Goal: Transaction & Acquisition: Obtain resource

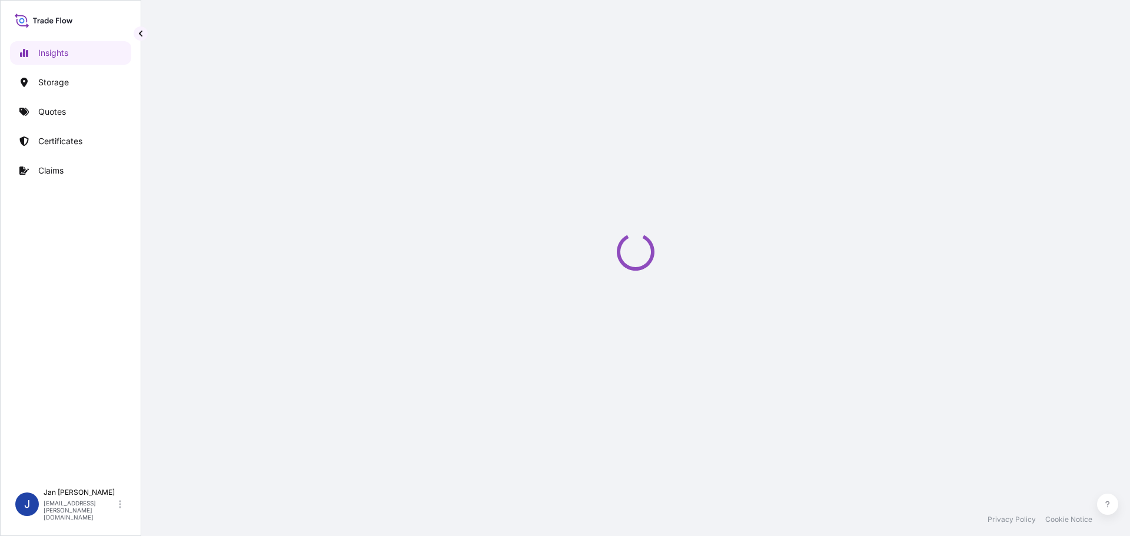
select select "2025"
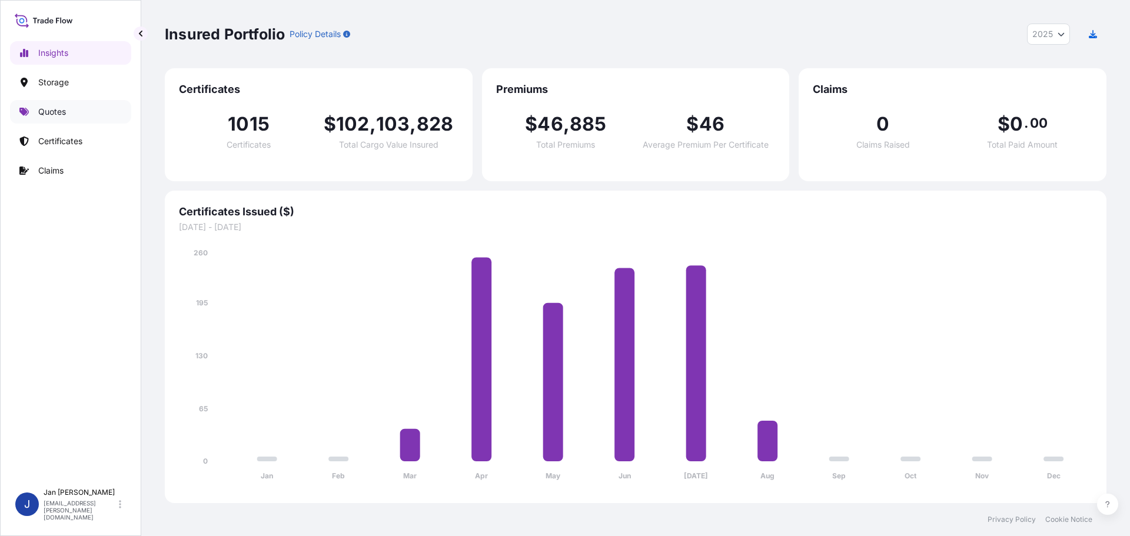
click at [40, 115] on p "Quotes" at bounding box center [52, 112] width 28 height 12
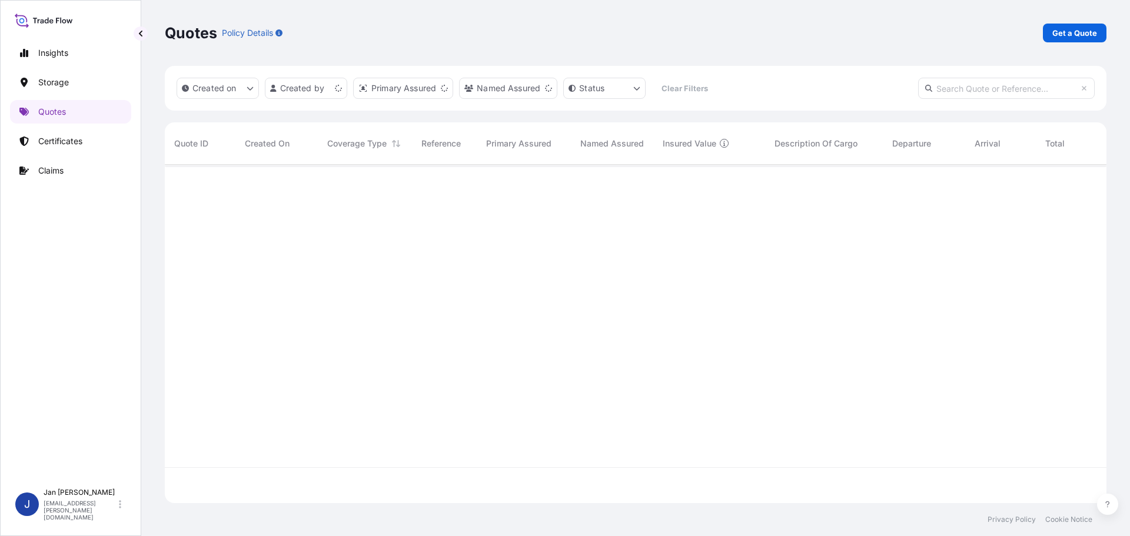
scroll to position [336, 933]
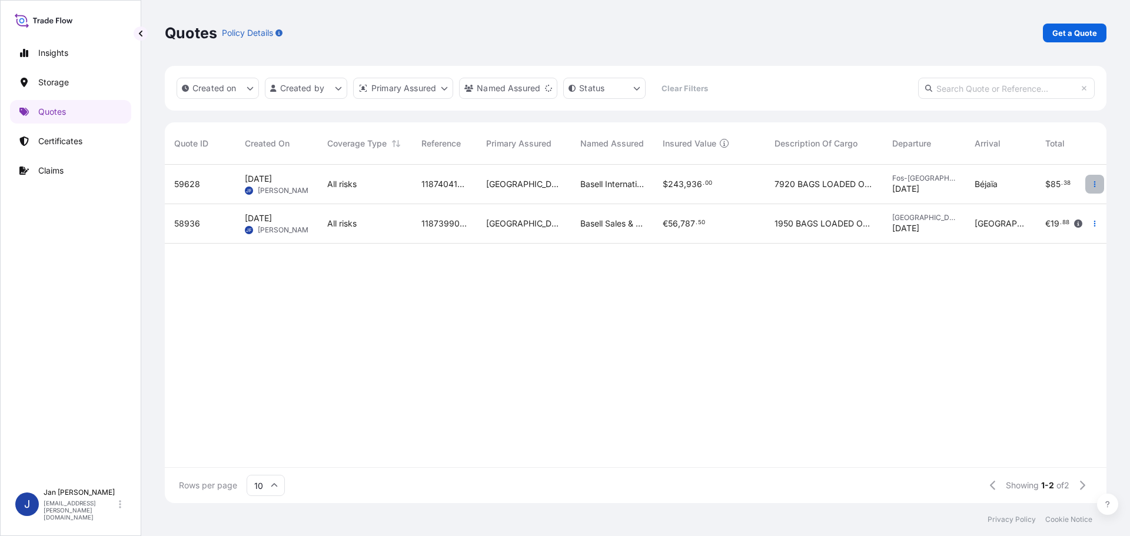
click at [1099, 181] on button "button" at bounding box center [1095, 184] width 19 height 19
click at [1053, 208] on p "Duplicate quote" at bounding box center [1047, 208] width 61 height 12
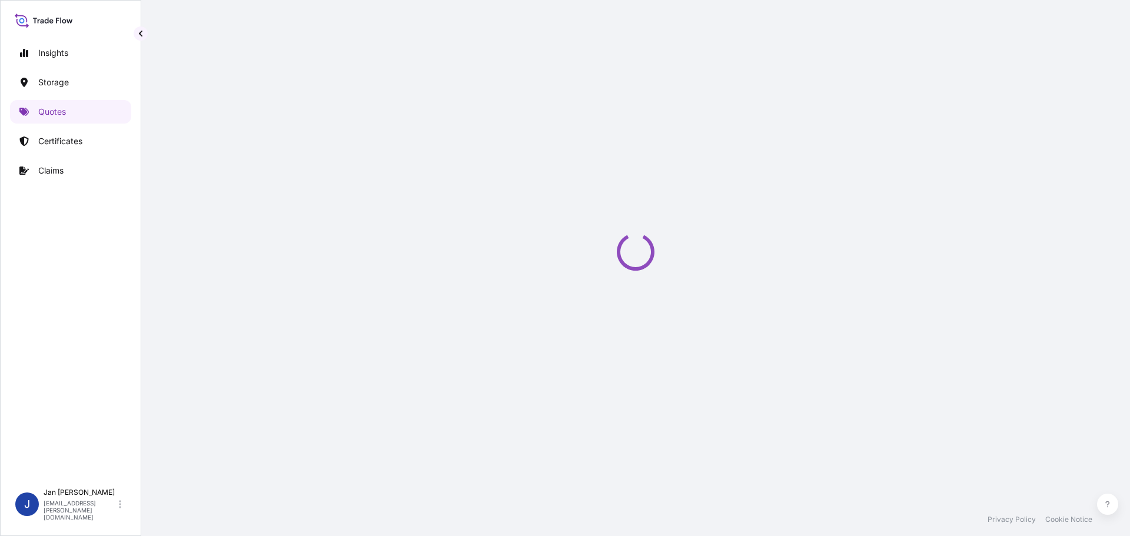
select select "Water"
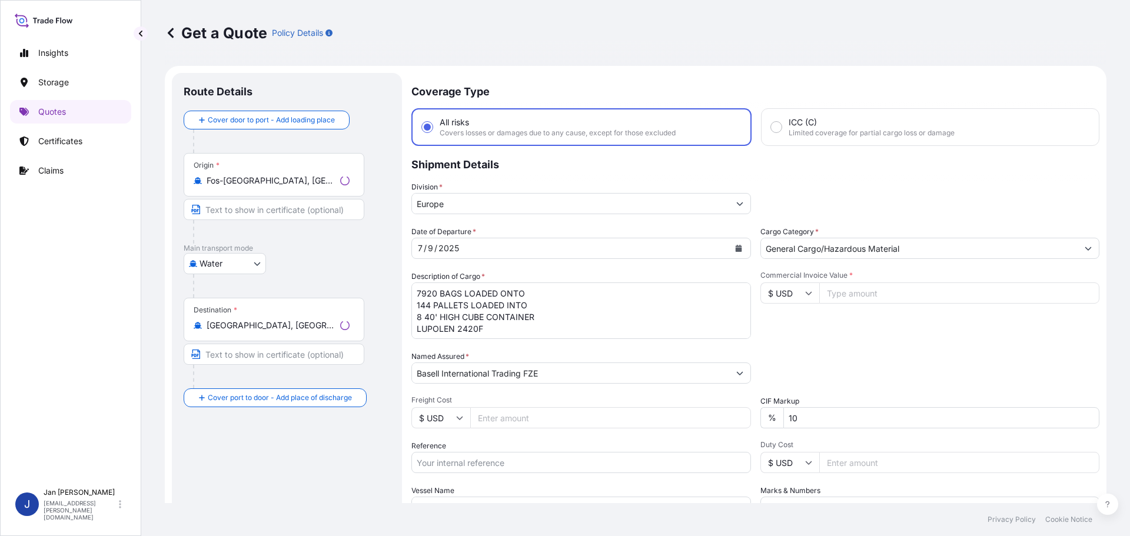
scroll to position [19, 0]
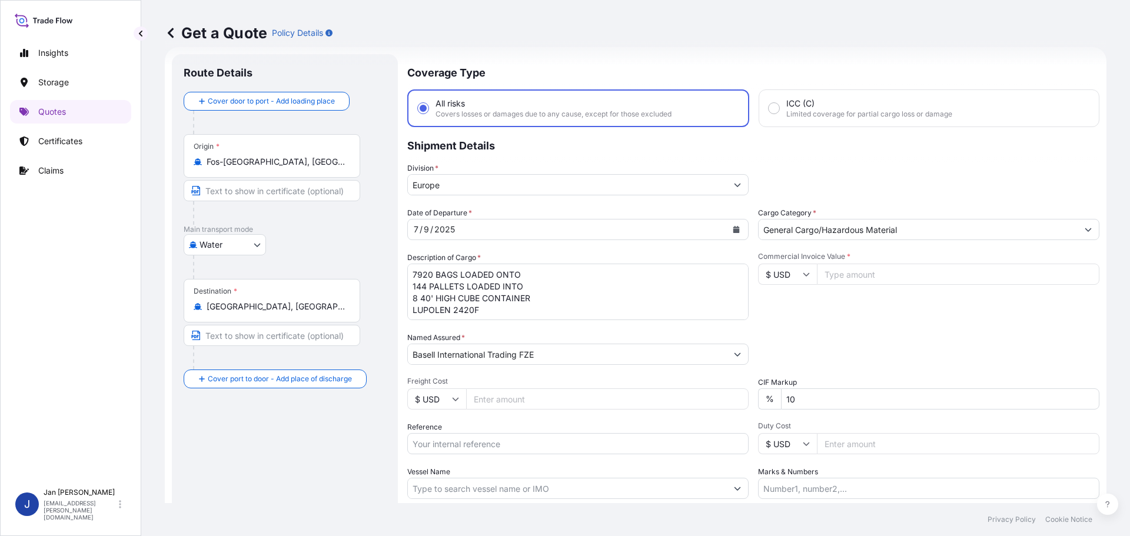
click at [736, 228] on button "Calendar" at bounding box center [736, 229] width 19 height 19
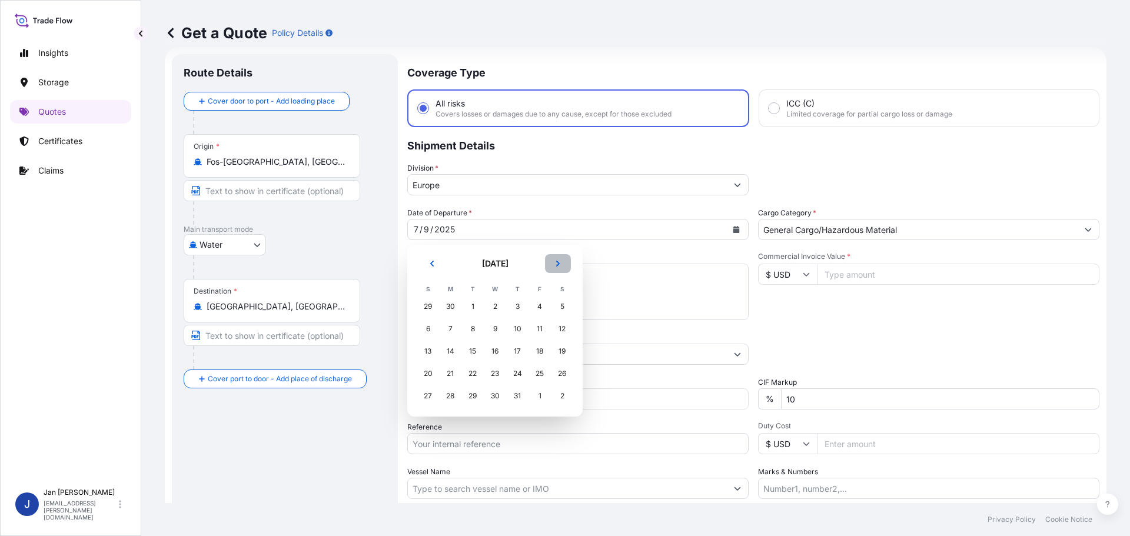
click at [563, 261] on button "Next" at bounding box center [558, 263] width 26 height 19
click at [492, 349] on div "13" at bounding box center [495, 351] width 21 height 21
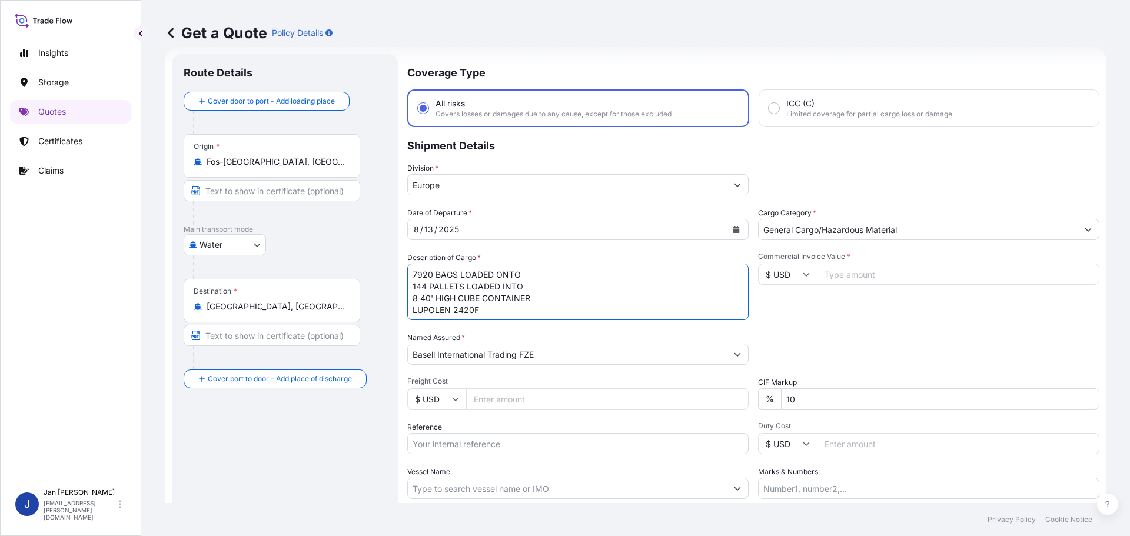
scroll to position [0, 0]
drag, startPoint x: 448, startPoint y: 314, endPoint x: 349, endPoint y: 266, distance: 110.6
click at [349, 266] on form "Route Details Cover door to port - Add loading place Place of loading Road / [G…" at bounding box center [636, 320] width 942 height 547
drag, startPoint x: 381, startPoint y: 346, endPoint x: 79, endPoint y: 334, distance: 302.8
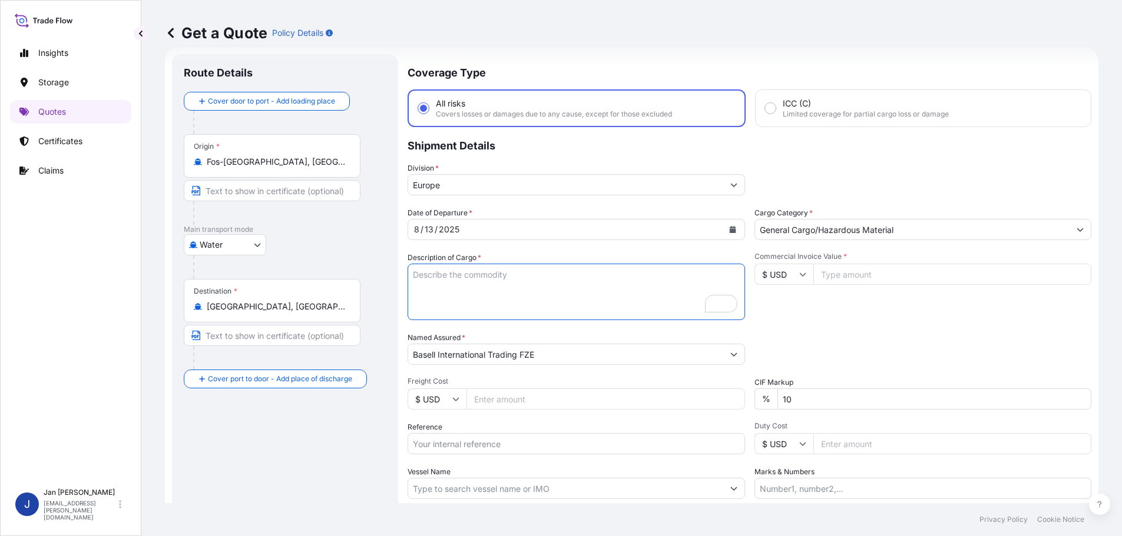
click at [79, 334] on div "Insights Storage Quotes Certificates Claims J [PERSON_NAME] [EMAIL_ADDRESS][PER…" at bounding box center [561, 268] width 1122 height 536
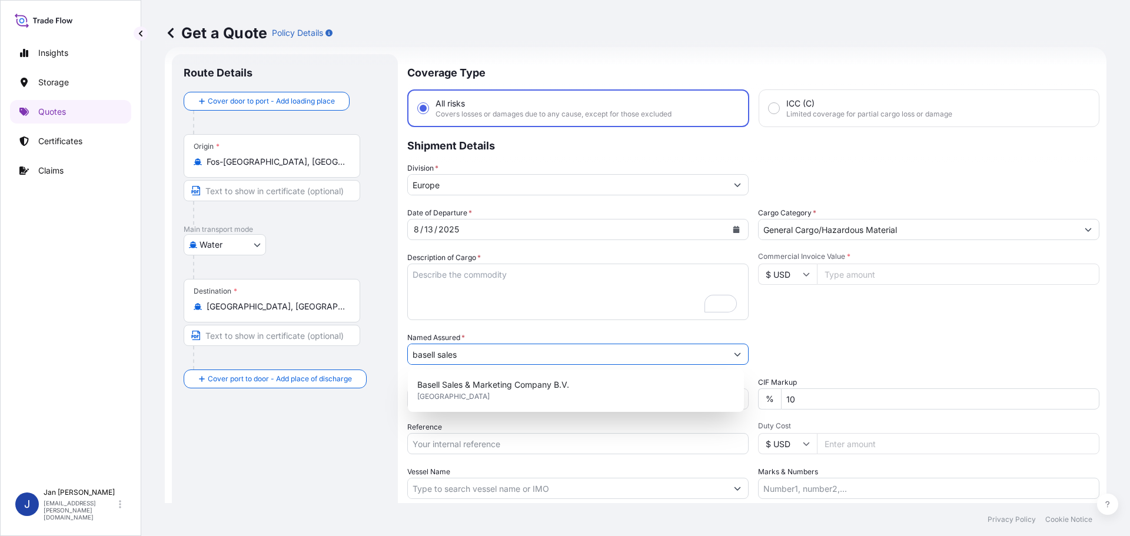
type input "basell sales"
click at [467, 371] on div "Basell Sales & Marketing Company B.V. [GEOGRAPHIC_DATA]" at bounding box center [576, 391] width 336 height 42
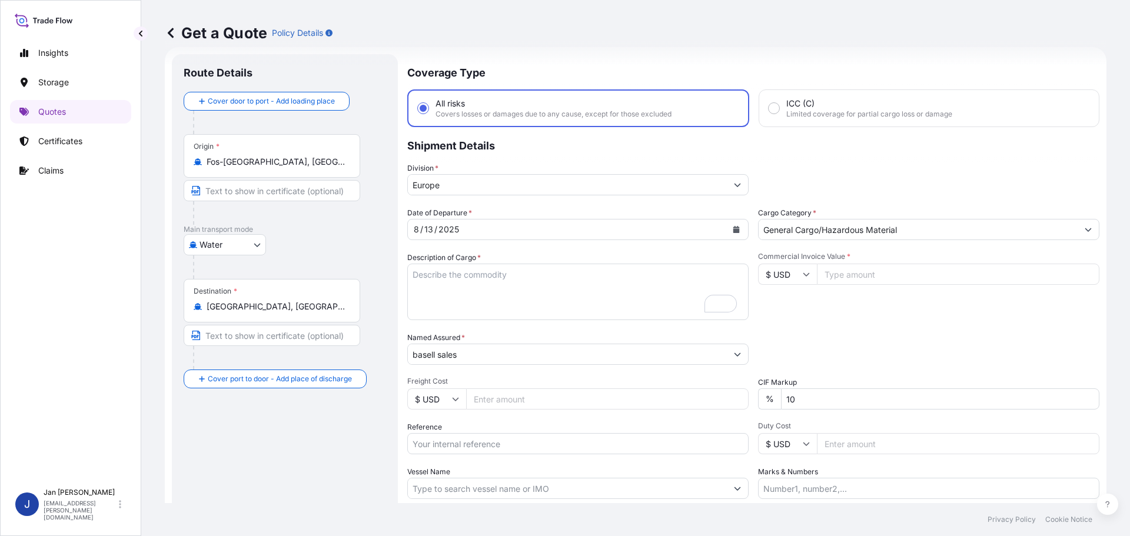
click at [509, 439] on input "Reference" at bounding box center [577, 443] width 341 height 21
paste input "5013175924 304239897"
click at [464, 441] on input "5013175924 304239897" at bounding box center [577, 443] width 341 height 21
click at [548, 443] on input "5013175924 304239897" at bounding box center [577, 443] width 341 height 21
paste input "1187421011"
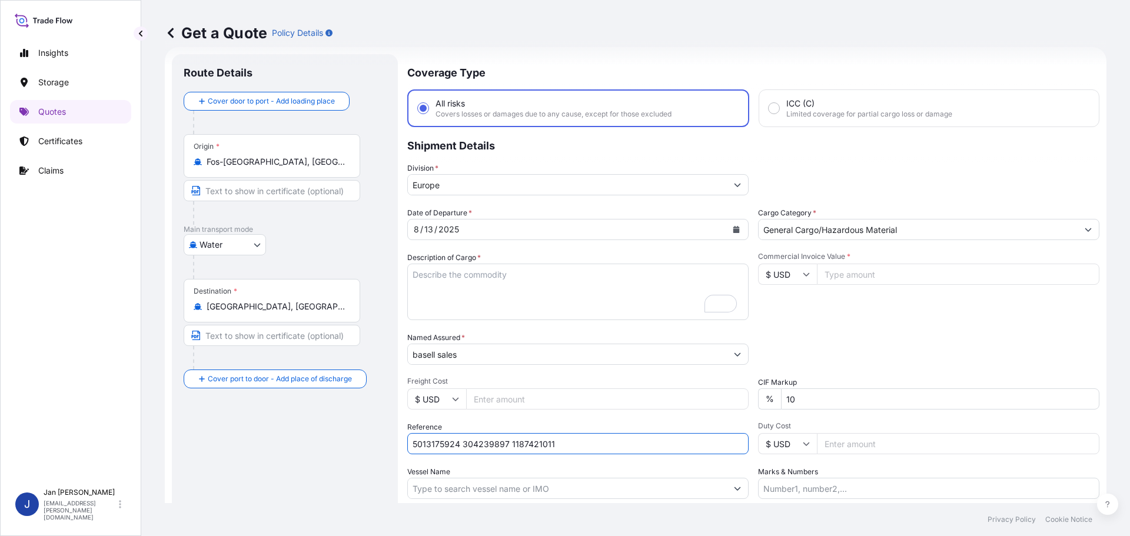
type input "5013175924 304239897 1187421011"
click at [520, 483] on input "Vessel Name" at bounding box center [567, 488] width 319 height 21
paste input "MSC [PERSON_NAME]"
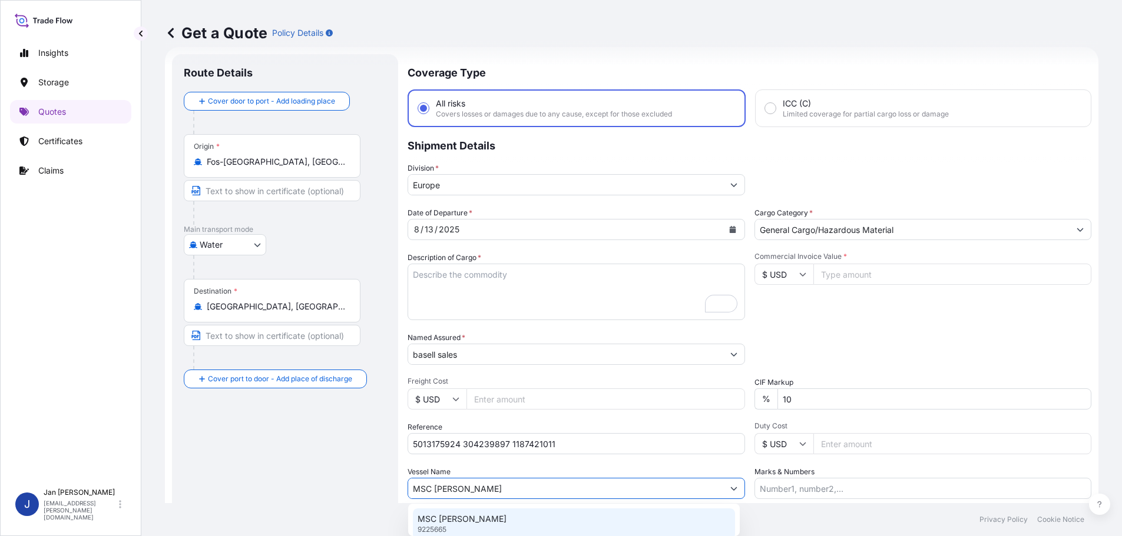
click at [451, 515] on p "MSC [PERSON_NAME]" at bounding box center [461, 519] width 89 height 12
type input "MSC [PERSON_NAME]"
click at [845, 274] on input "Commercial Invoice Value *" at bounding box center [958, 274] width 283 height 21
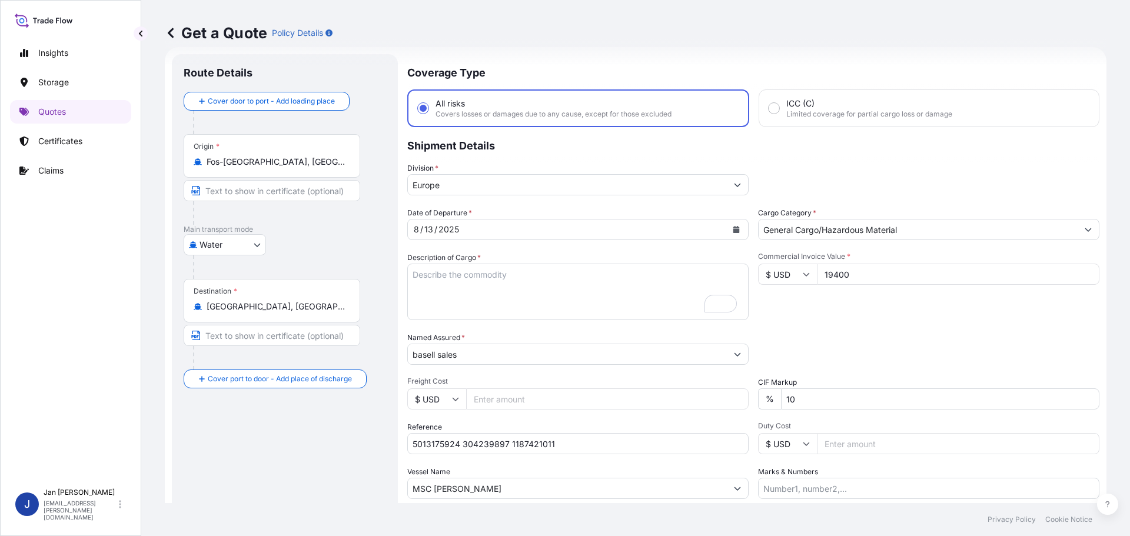
type input "19400"
click at [803, 273] on icon at bounding box center [806, 274] width 7 height 7
click at [783, 306] on div "€ EUR" at bounding box center [783, 307] width 49 height 22
type input "€ EUR"
drag, startPoint x: 300, startPoint y: 167, endPoint x: -53, endPoint y: 165, distance: 353.2
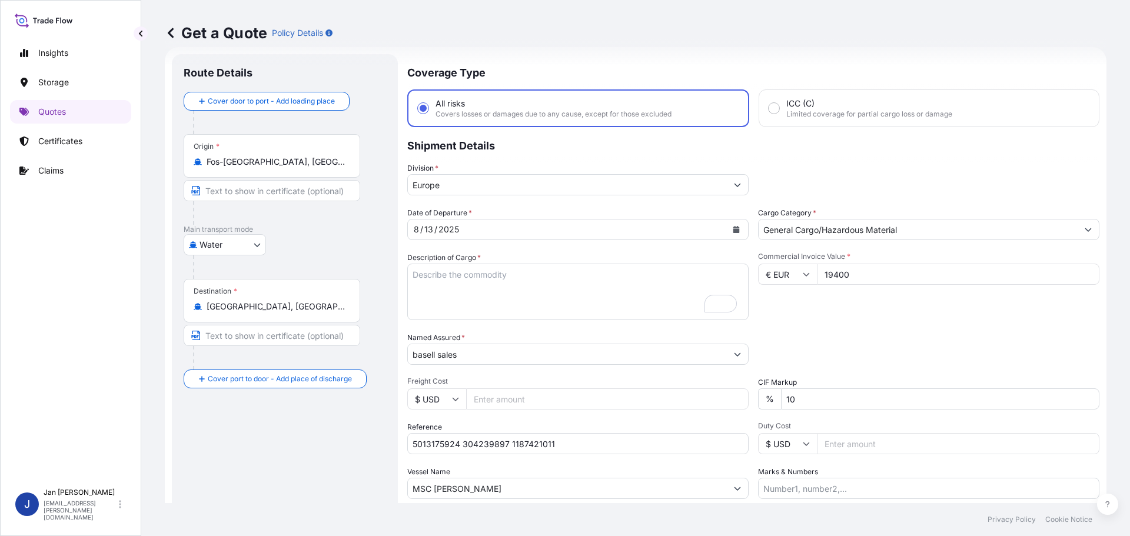
click at [0, 165] on html "Insights Storage Quotes Certificates Claims J [PERSON_NAME] [EMAIL_ADDRESS][PER…" at bounding box center [565, 268] width 1130 height 536
type input "BEANR - [GEOGRAPHIC_DATA], [GEOGRAPHIC_DATA]"
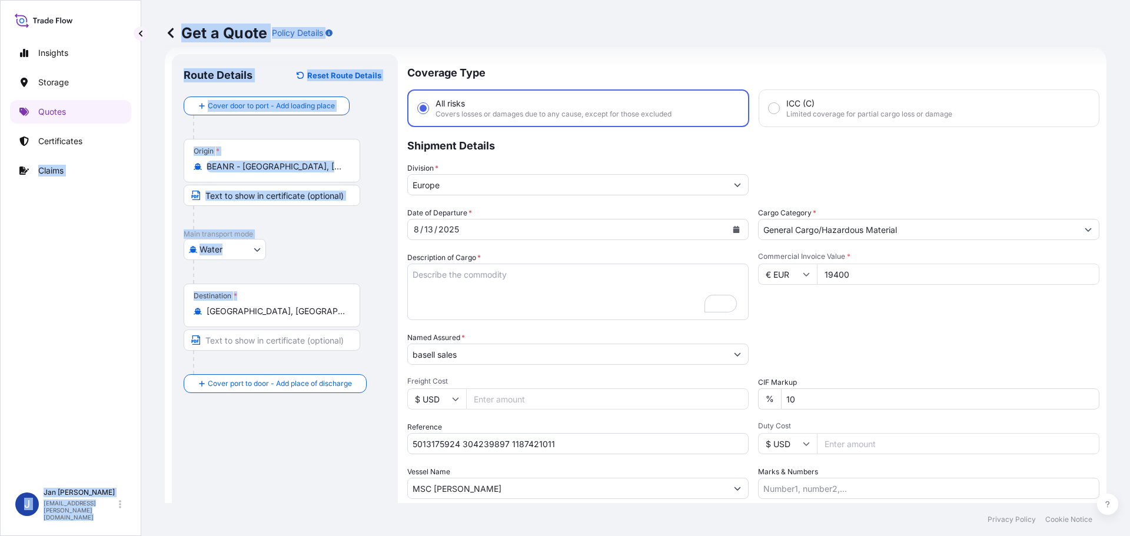
drag, startPoint x: 283, startPoint y: 302, endPoint x: -4, endPoint y: 297, distance: 286.7
click at [0, 297] on html "1 option available. 0 options available. 3 options available. Insights Storage …" at bounding box center [565, 268] width 1130 height 536
click at [287, 323] on div "Destination * [GEOGRAPHIC_DATA], [GEOGRAPHIC_DATA]" at bounding box center [272, 306] width 177 height 44
click at [287, 317] on input "[GEOGRAPHIC_DATA], [GEOGRAPHIC_DATA]" at bounding box center [276, 312] width 139 height 12
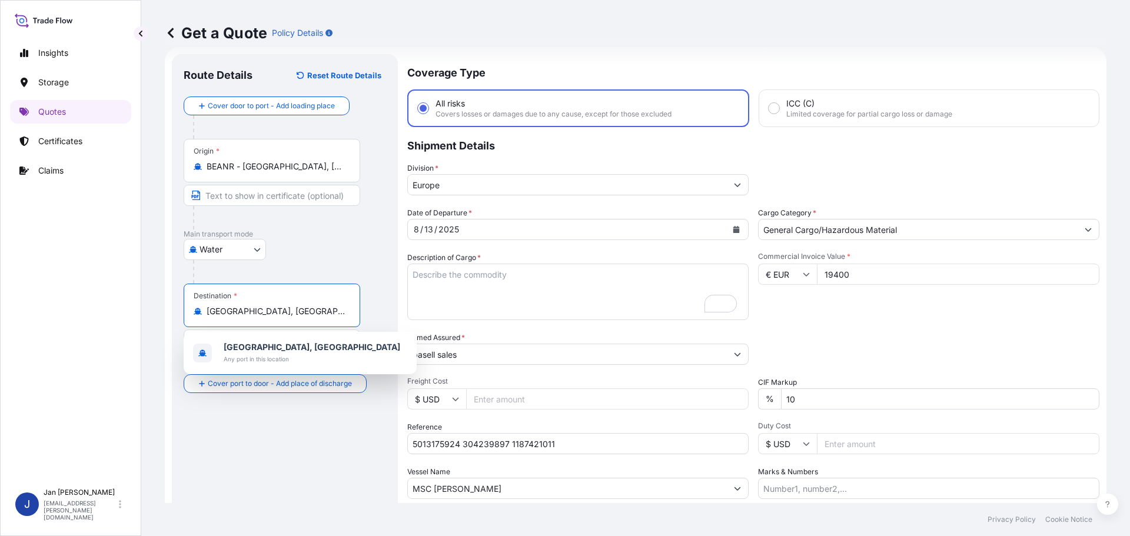
drag, startPoint x: 88, startPoint y: 311, endPoint x: 14, endPoint y: 311, distance: 74.2
click at [15, 311] on div "Insights Storage Quotes Certificates Claims J [PERSON_NAME] [EMAIL_ADDRESS][PER…" at bounding box center [565, 268] width 1130 height 536
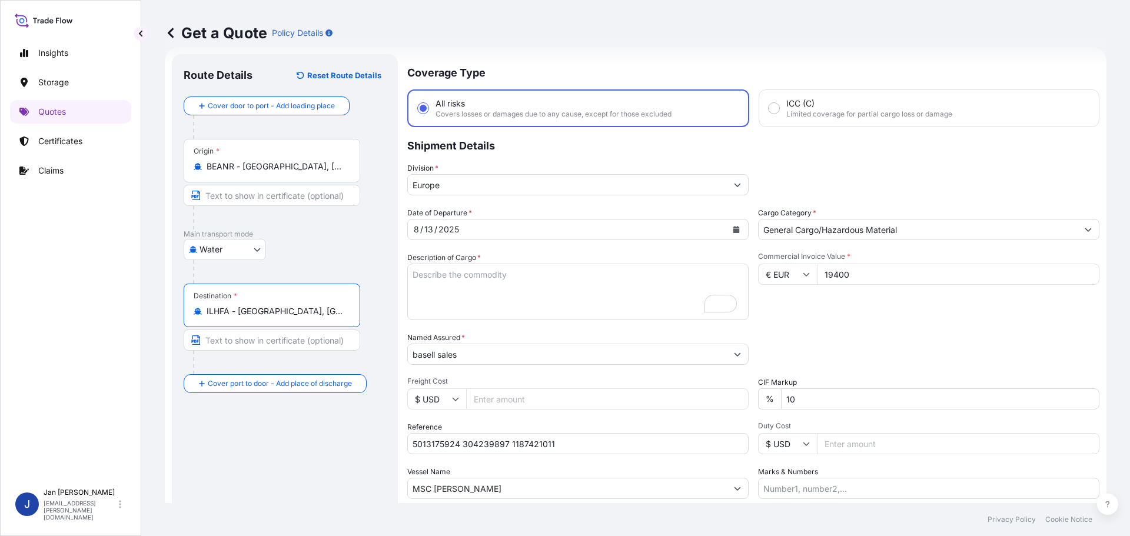
type input "ILHFA - [GEOGRAPHIC_DATA], [GEOGRAPHIC_DATA]"
drag, startPoint x: 466, startPoint y: 308, endPoint x: 452, endPoint y: 299, distance: 16.7
click at [466, 307] on textarea "7920 BAGS LOADED ONTO 144 PALLETS LOADED INTO 8 40' HIGH CUBE CONTAINER LUPOLEN…" at bounding box center [577, 292] width 341 height 57
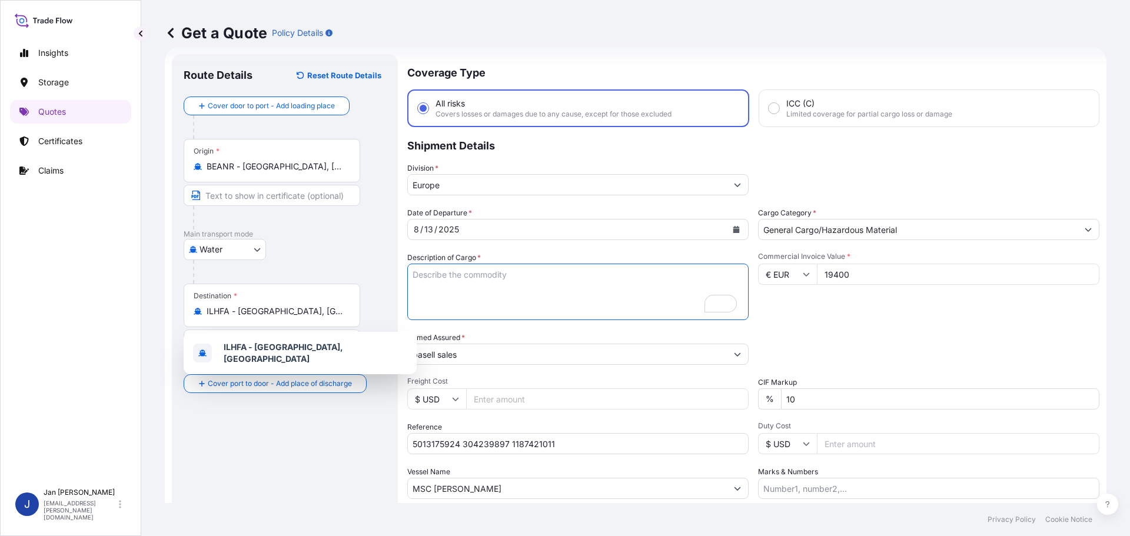
paste textarea "OCTABIN LOADED ONTO 10 PALLETS LOADED INTO 1 20' CONTAINER(S) HOSTALEN PP H1022…"
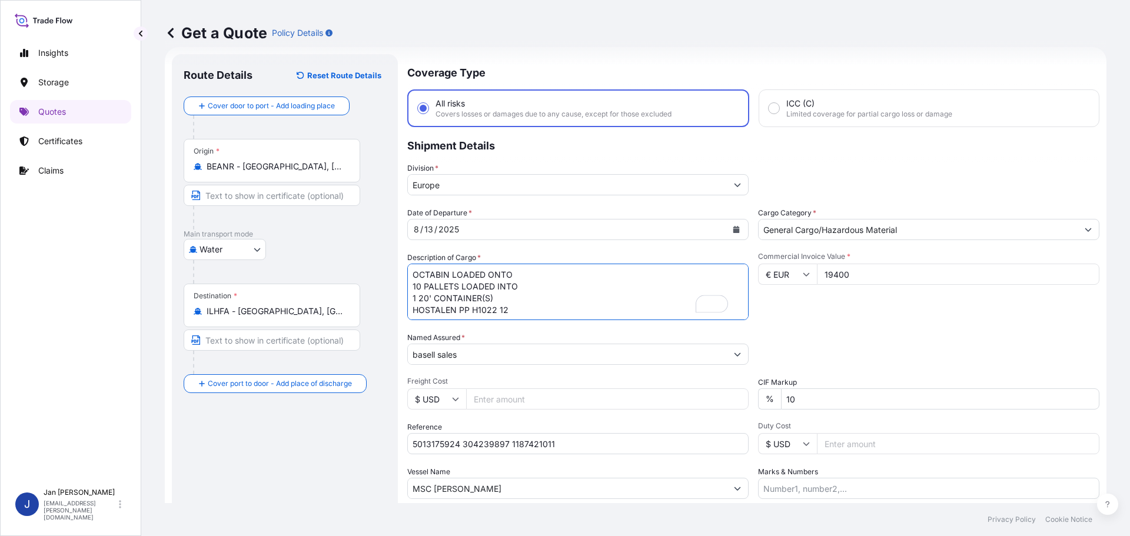
click at [412, 271] on textarea "7920 BAGS LOADED ONTO 144 PALLETS LOADED INTO 8 40' HIGH CUBE CONTAINER LUPOLEN…" at bounding box center [577, 292] width 341 height 57
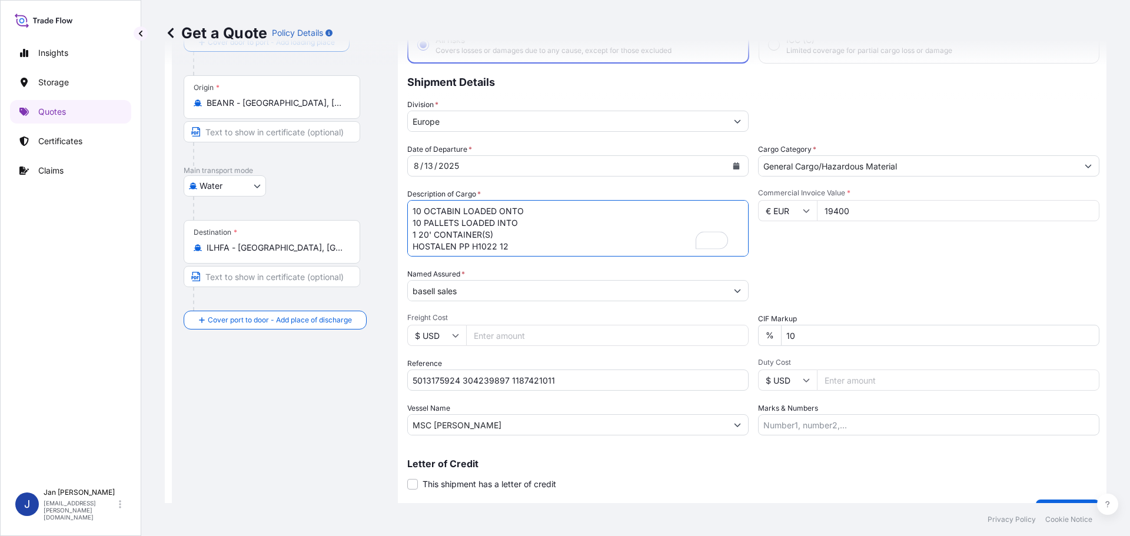
scroll to position [110, 0]
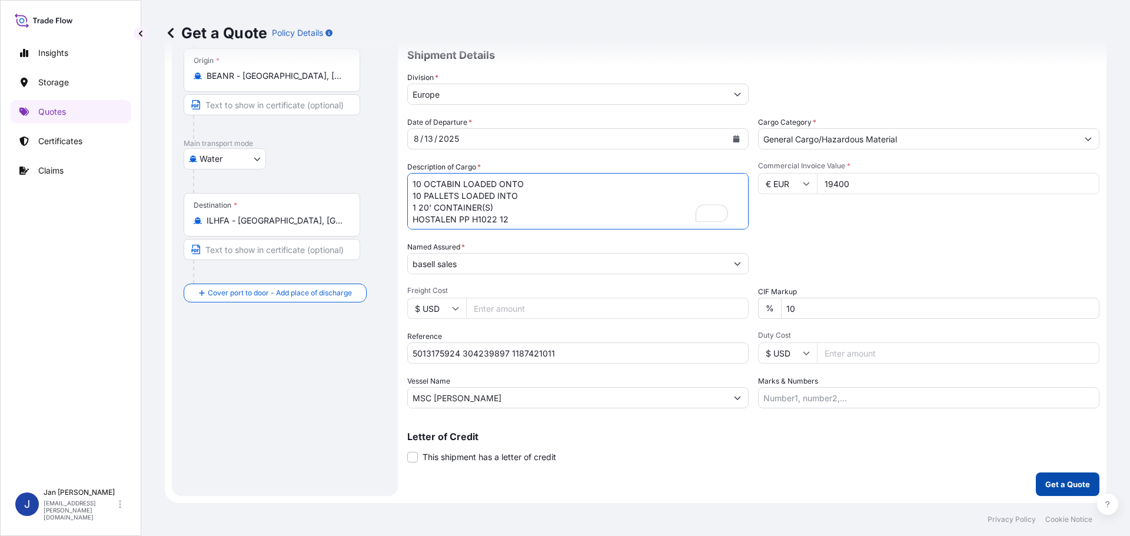
type textarea "10 OCTABIN LOADED ONTO 10 PALLETS LOADED INTO 1 20' CONTAINER(S) HOSTALEN PP H1…"
click at [1066, 483] on p "Get a Quote" at bounding box center [1068, 485] width 45 height 12
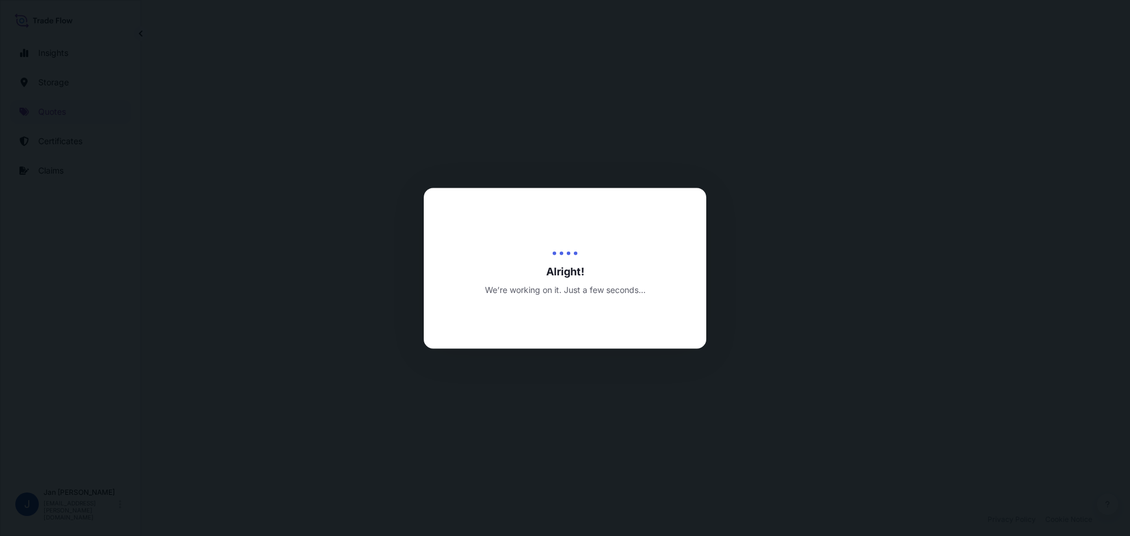
select select "Water"
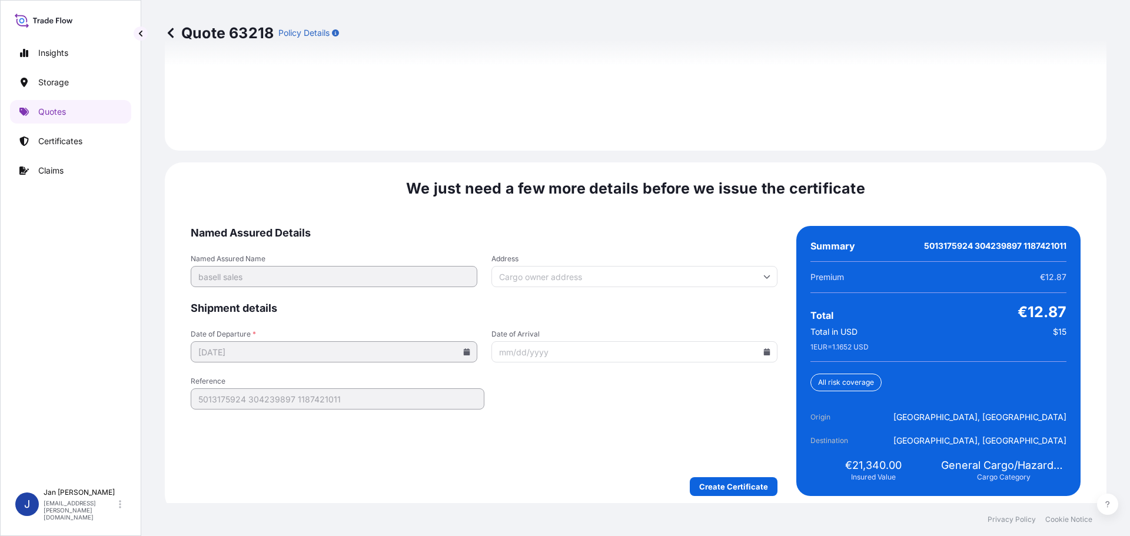
scroll to position [1709, 0]
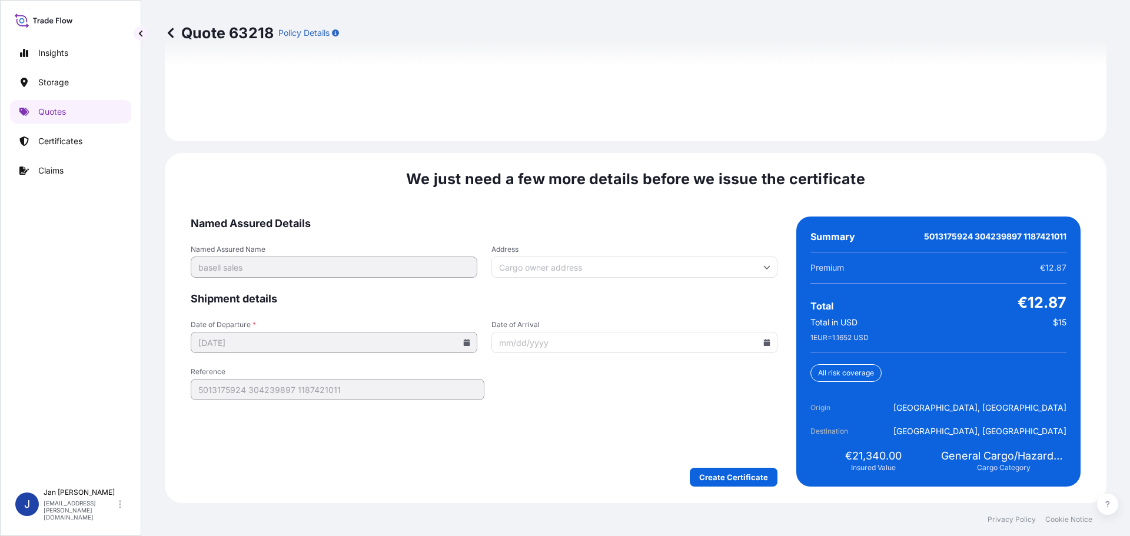
click at [764, 343] on icon at bounding box center [767, 342] width 7 height 7
click at [549, 277] on button "25" at bounding box center [548, 282] width 19 height 19
type input "[DATE]"
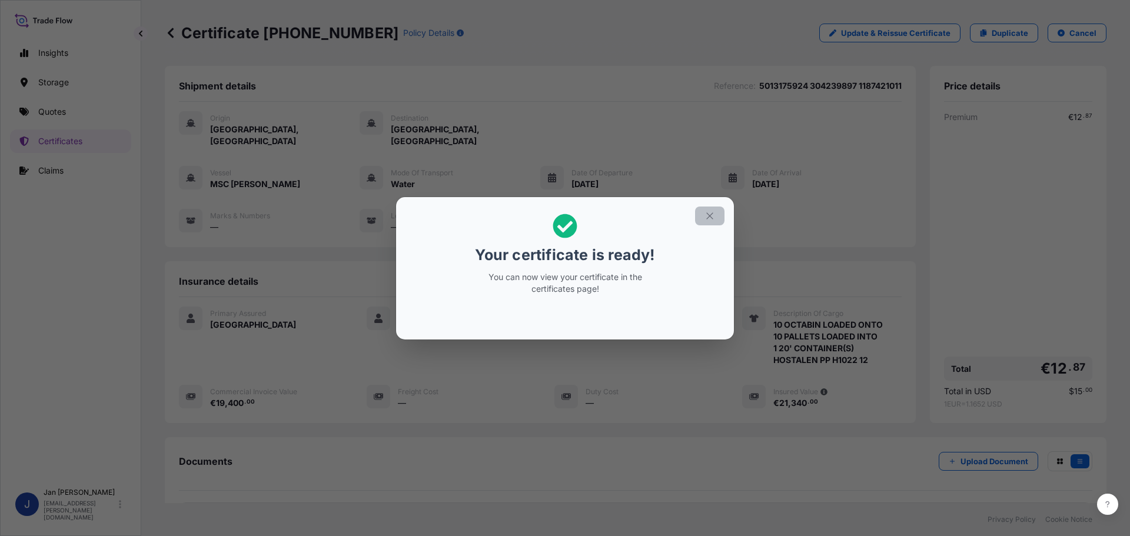
click at [711, 217] on icon "button" at bounding box center [709, 216] width 6 height 6
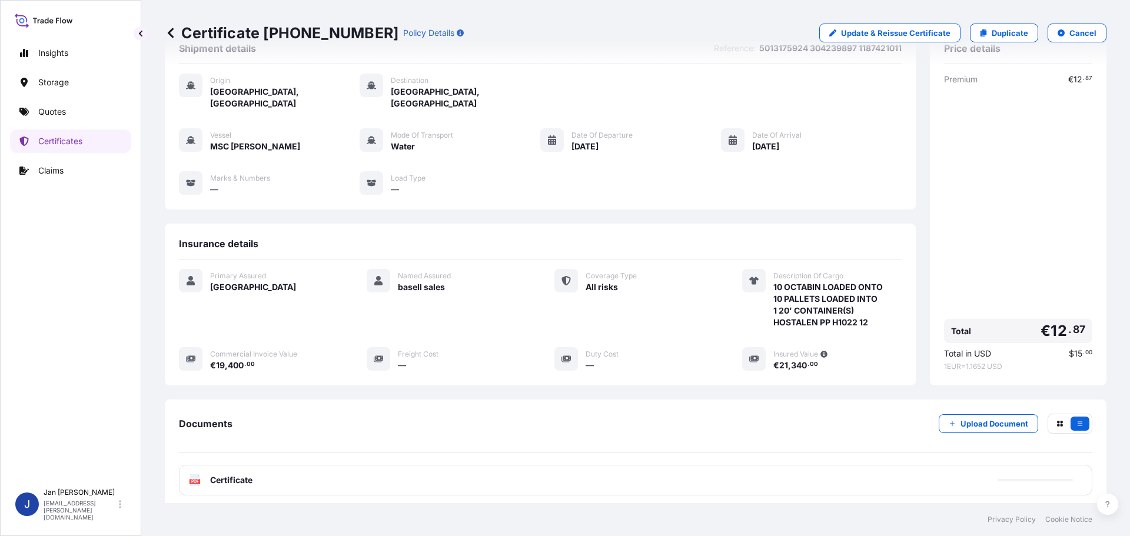
scroll to position [59, 0]
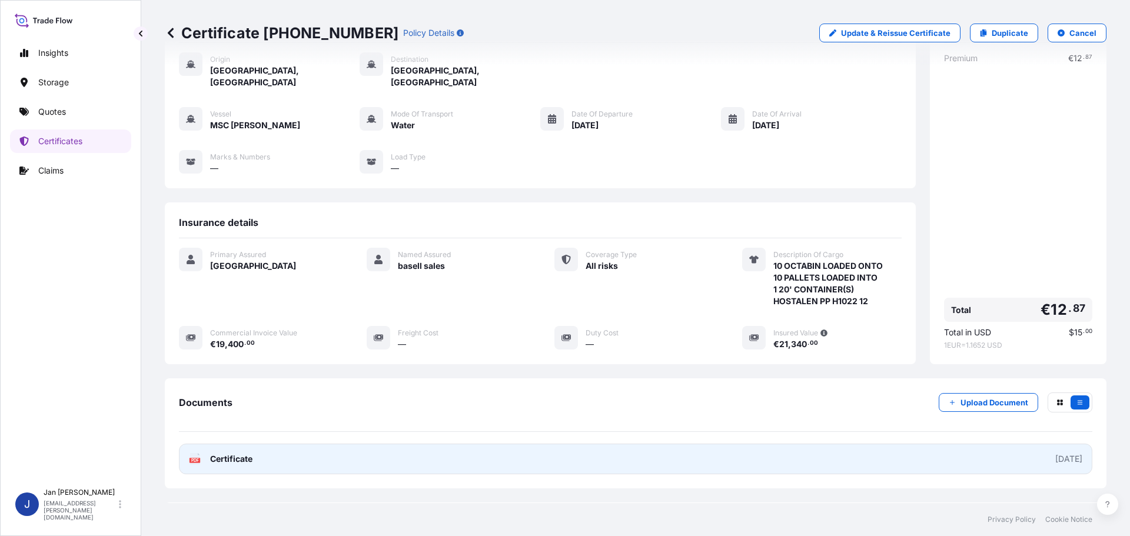
click at [227, 453] on span "Certificate" at bounding box center [231, 459] width 42 height 12
